Goal: Find specific page/section: Find specific page/section

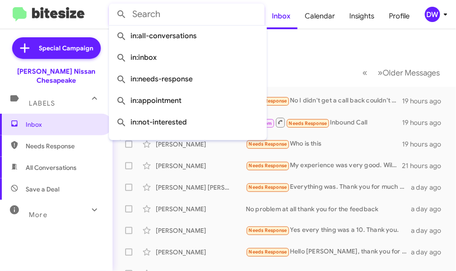
click at [208, 16] on input "text" at bounding box center [187, 15] width 156 height 22
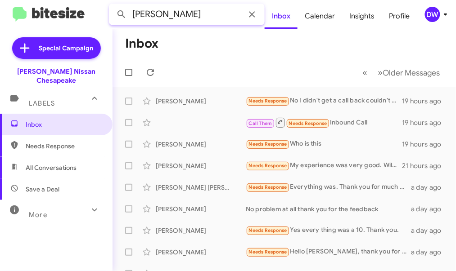
click at [113, 5] on button at bounding box center [122, 14] width 18 height 18
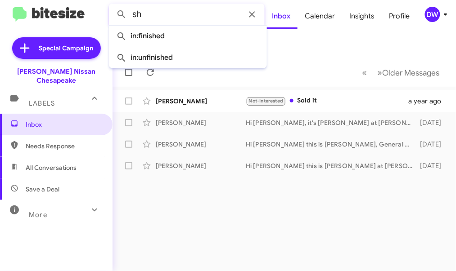
type input "s"
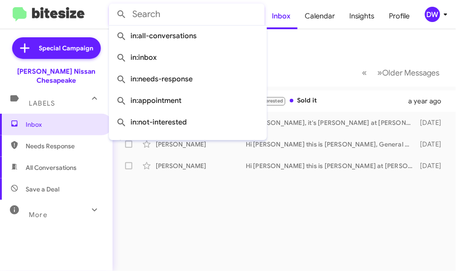
click at [184, 14] on input "text" at bounding box center [187, 15] width 156 height 22
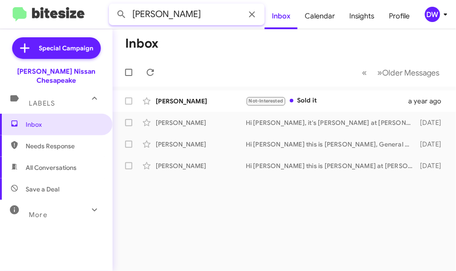
type input "[PERSON_NAME]"
click at [113, 5] on button at bounding box center [122, 14] width 18 height 18
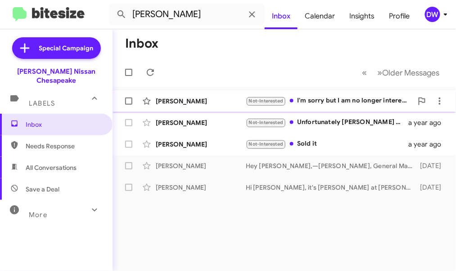
click at [169, 100] on div "[PERSON_NAME]" at bounding box center [201, 101] width 90 height 9
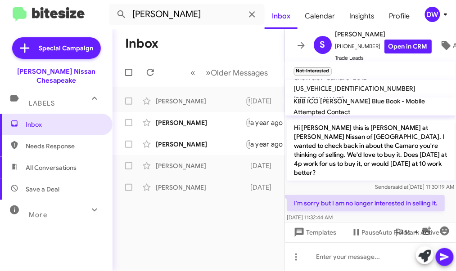
scroll to position [91, 0]
